Goal: Task Accomplishment & Management: Complete application form

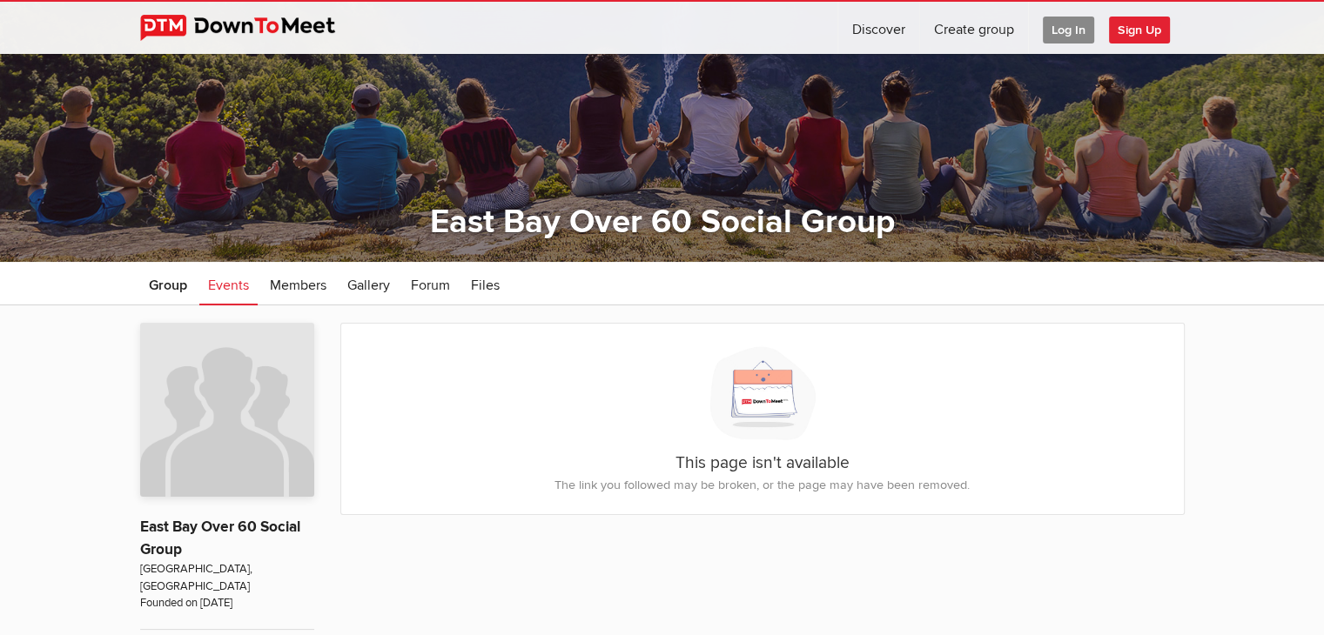
scroll to position [87, 0]
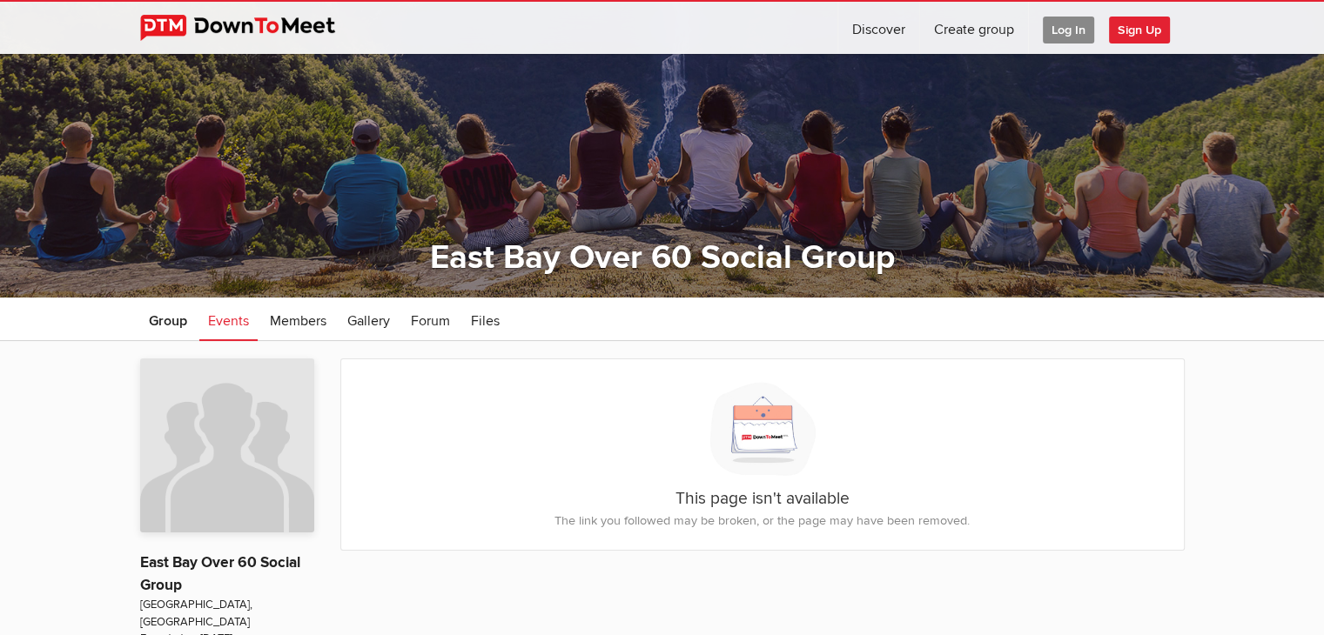
click at [1138, 30] on span "Sign Up" at bounding box center [1139, 30] width 61 height 27
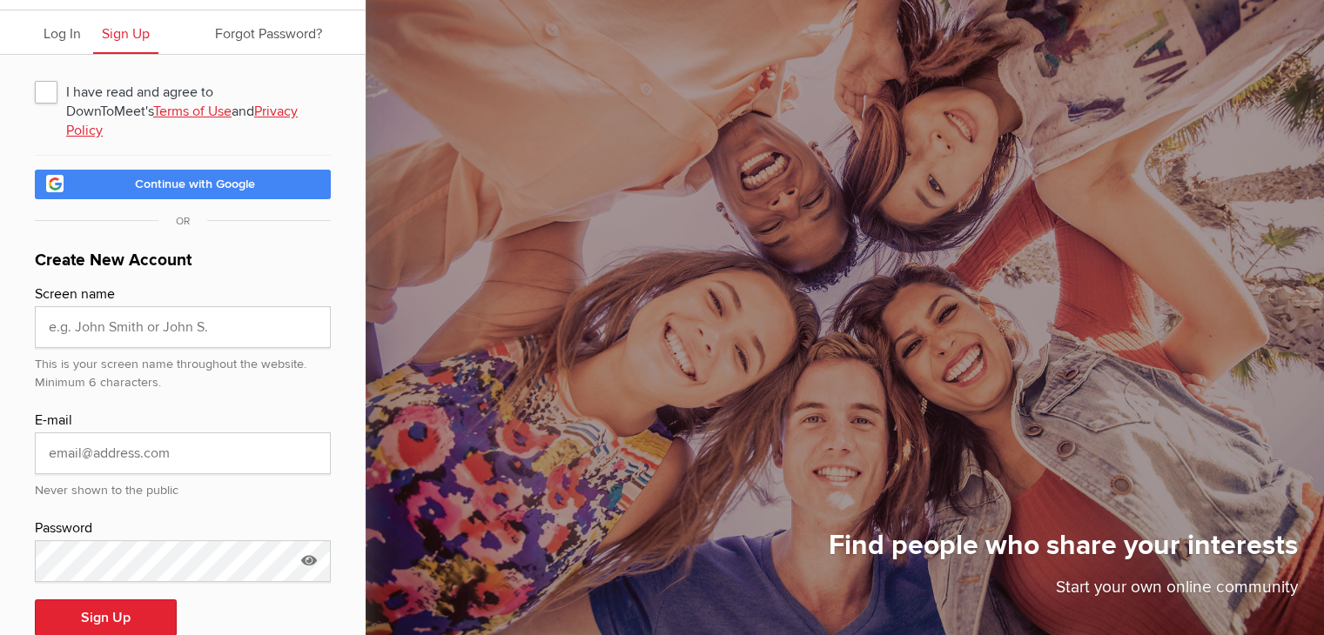
scroll to position [65, 0]
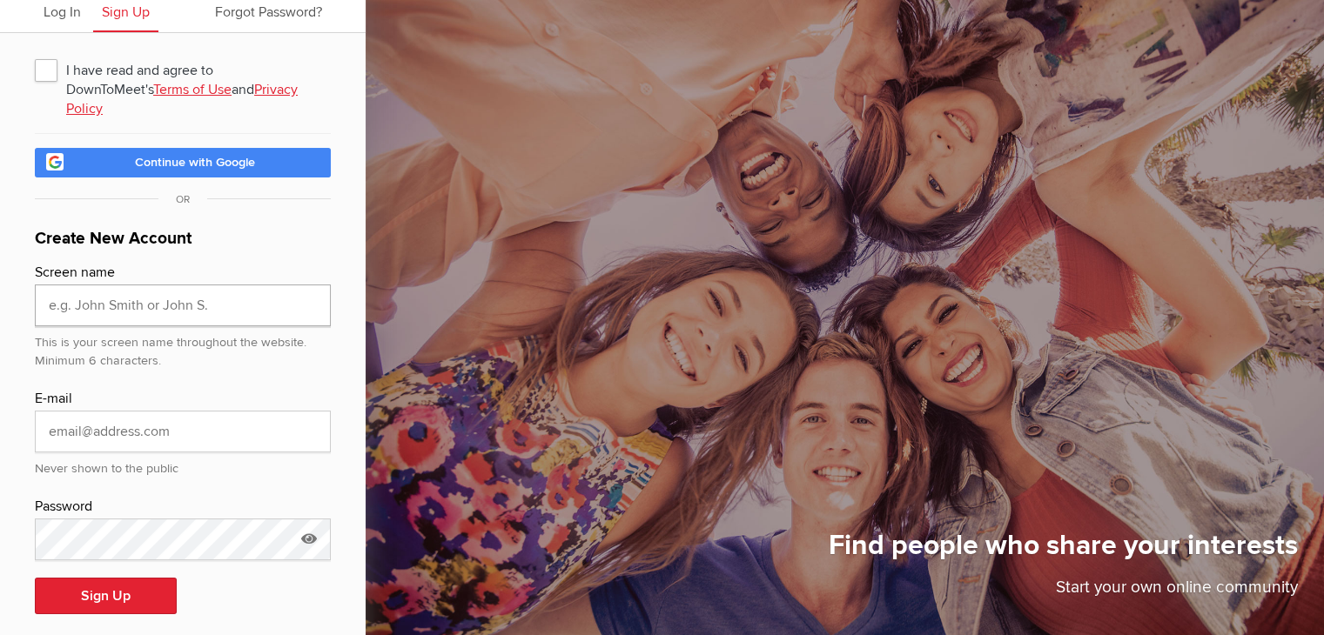
click at [84, 285] on input "text" at bounding box center [183, 306] width 296 height 42
click at [212, 293] on input "[PERSON_NAME]" at bounding box center [183, 306] width 296 height 42
type input "[PERSON_NAME]"
click at [68, 414] on input "email" at bounding box center [183, 432] width 296 height 42
type input "[EMAIL_ADDRESS][DOMAIN_NAME]"
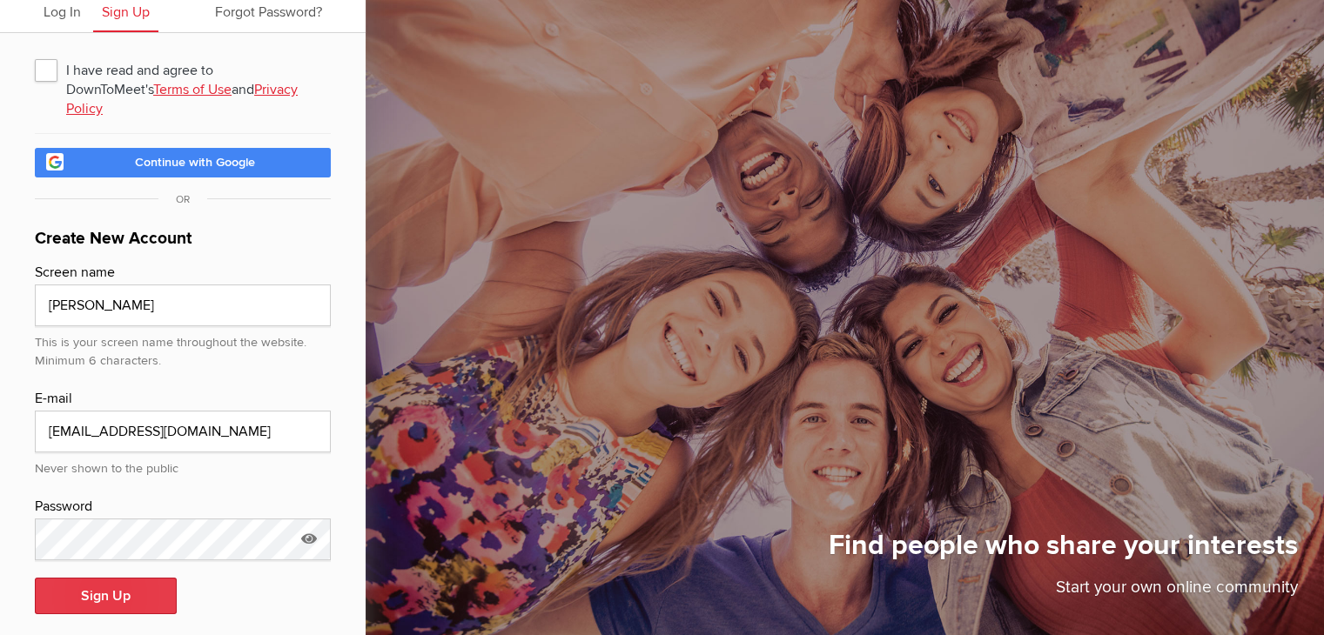
click at [95, 578] on button "Sign Up" at bounding box center [106, 596] width 142 height 37
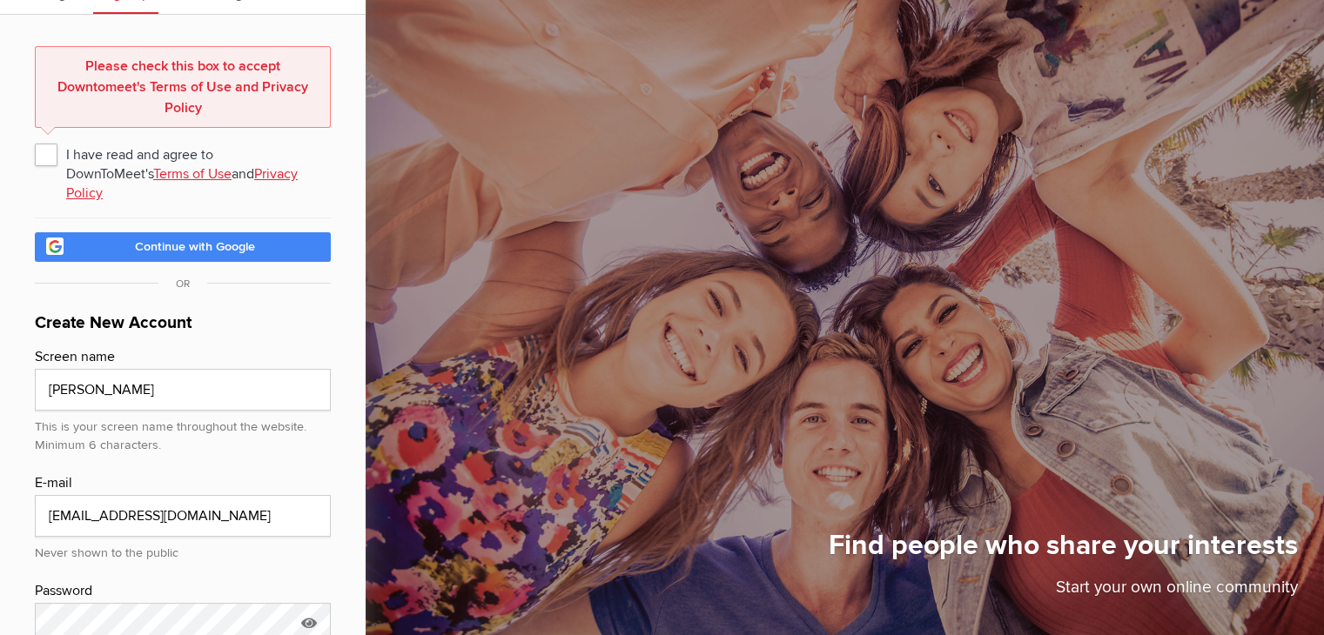
scroll to position [85, 0]
click at [44, 149] on span "I have read and agree to DownToMeet's Terms of Use and Privacy Policy" at bounding box center [183, 152] width 296 height 31
click at [35, 137] on input "I have read and agree to DownToMeet's Terms of Use and Privacy Policy" at bounding box center [34, 136] width 1 height 1
checkbox input "true"
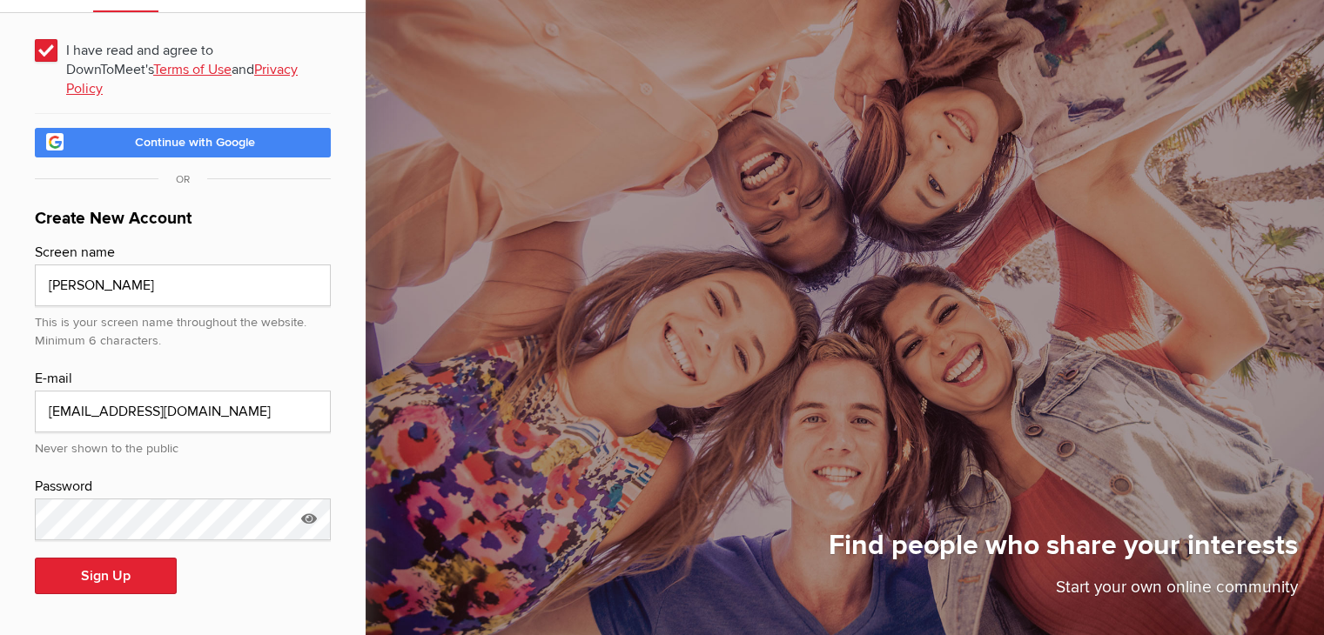
scroll to position [65, 0]
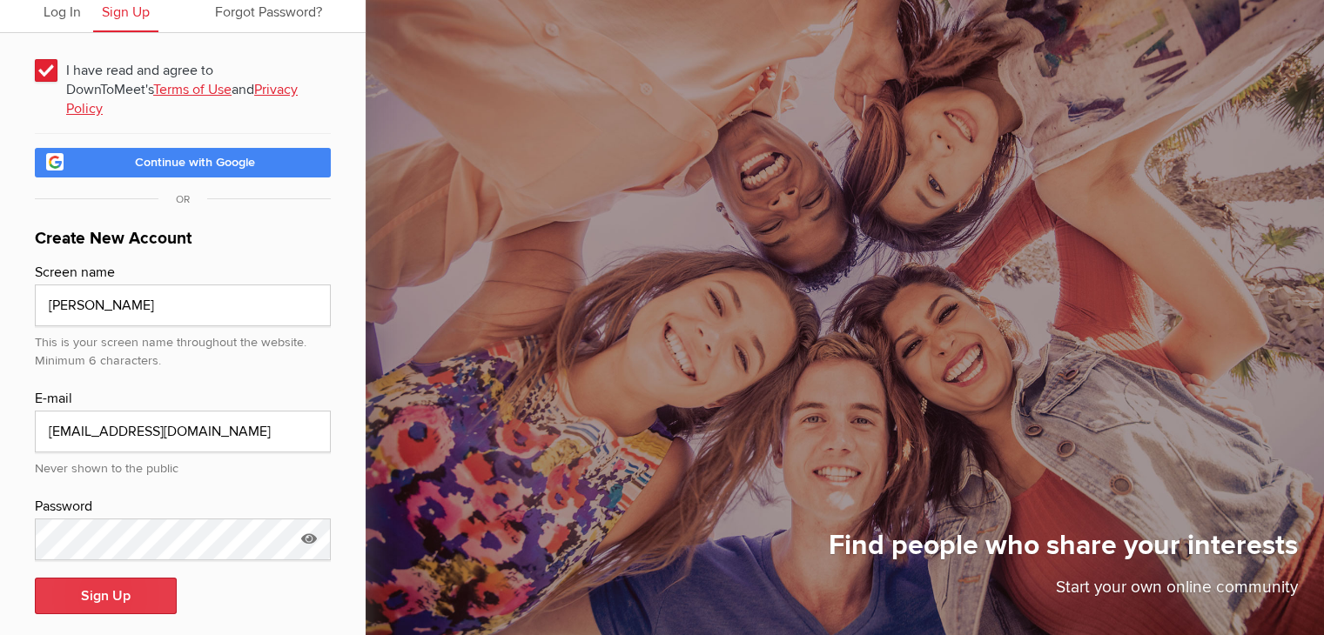
click at [91, 582] on button "Sign Up" at bounding box center [106, 596] width 142 height 37
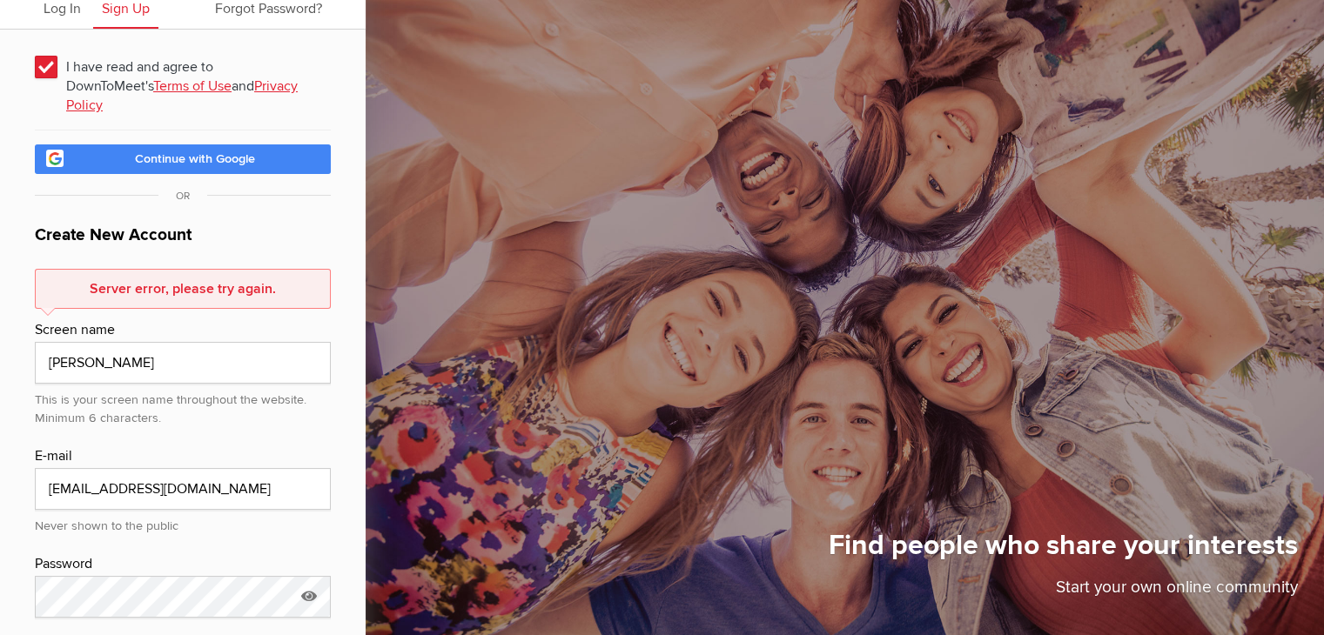
scroll to position [38, 0]
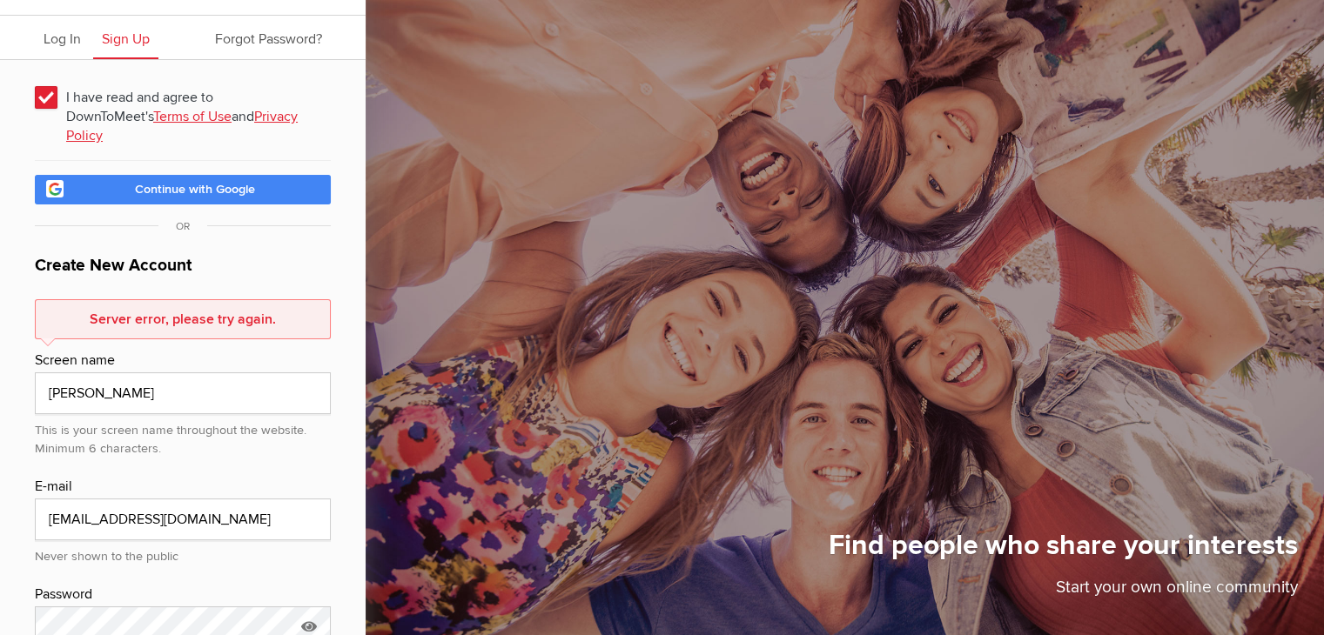
click at [135, 299] on div "Server error, please try again." at bounding box center [183, 319] width 296 height 40
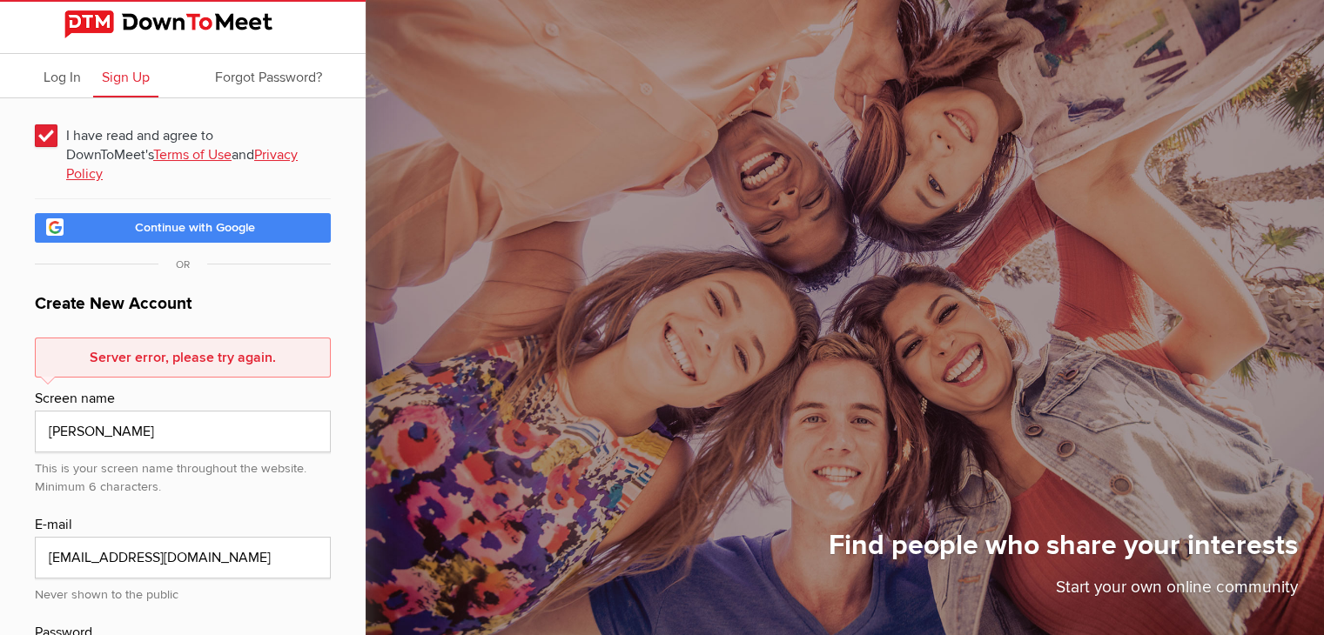
scroll to position [0, 0]
click at [63, 77] on span "Log In" at bounding box center [62, 77] width 37 height 17
